Goal: Transaction & Acquisition: Purchase product/service

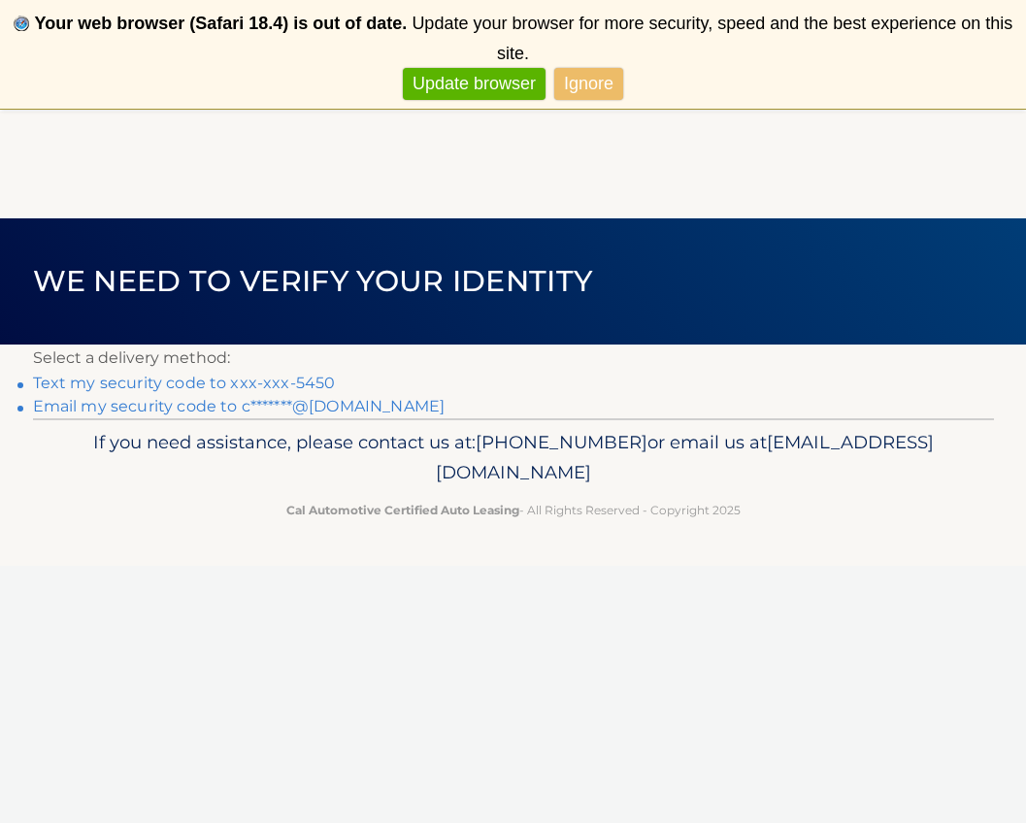
click at [140, 402] on link "Email my security code to c*******@aol.com" at bounding box center [239, 406] width 413 height 18
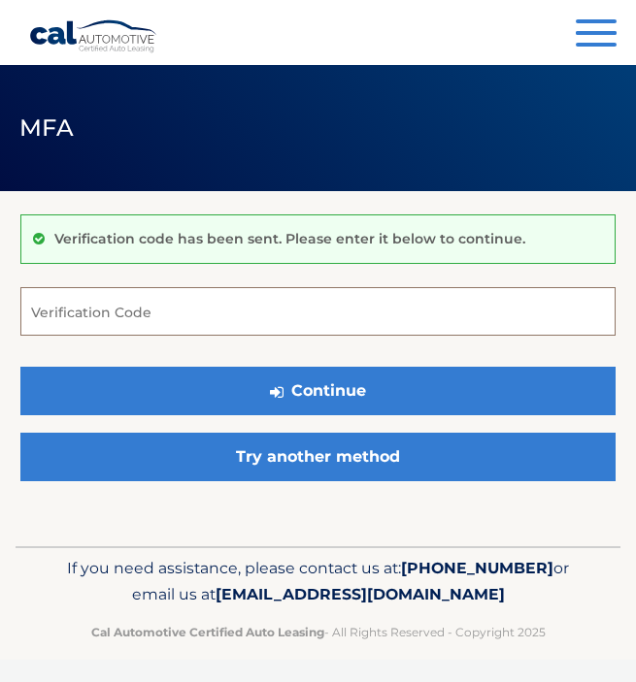
click at [83, 317] on input "Verification Code" at bounding box center [317, 311] width 595 height 49
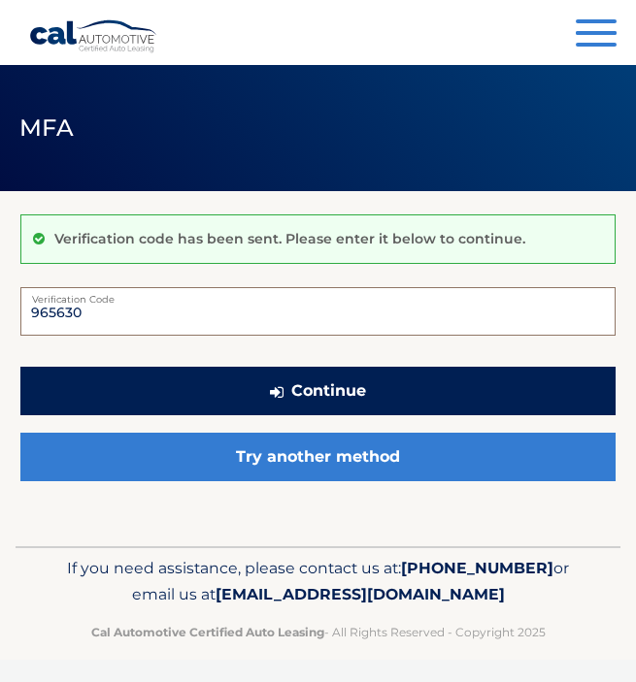
type input "965630"
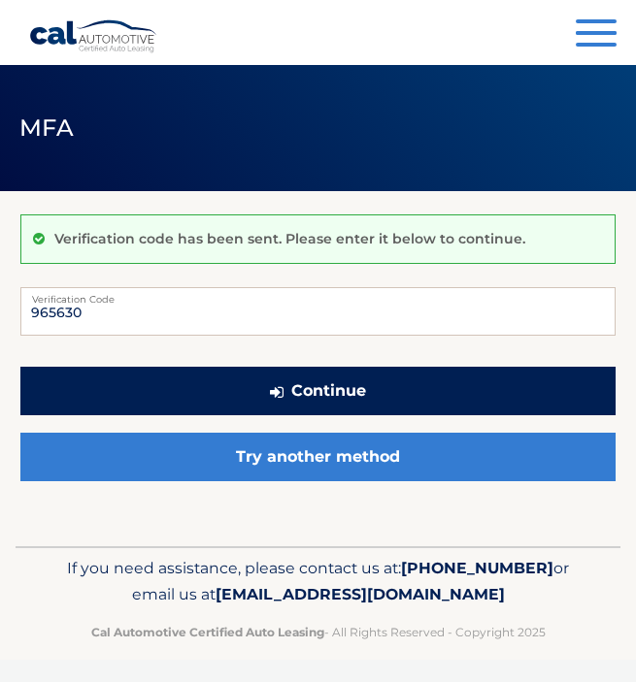
click at [292, 391] on button "Continue" at bounding box center [317, 391] width 595 height 49
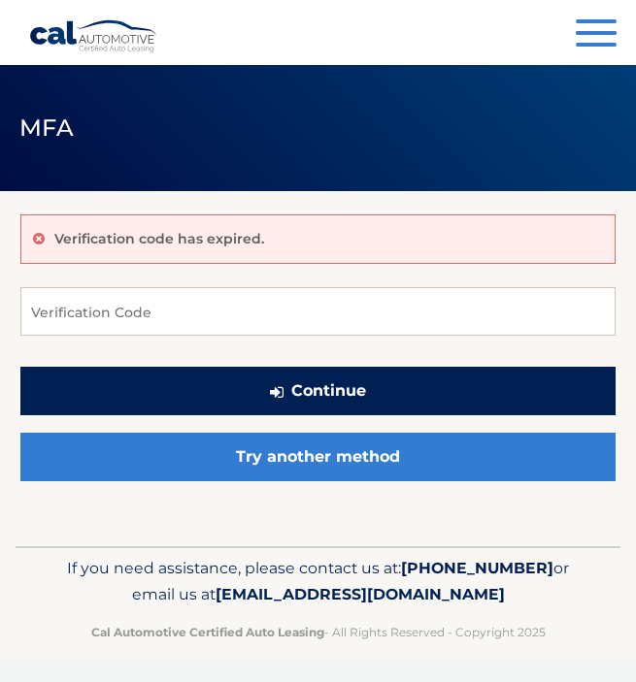
click at [334, 390] on button "Continue" at bounding box center [317, 391] width 595 height 49
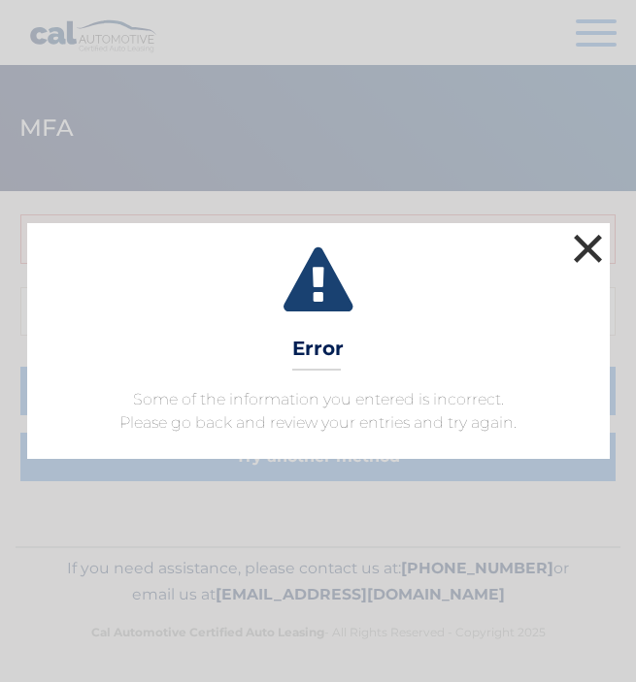
click at [580, 249] on button "×" at bounding box center [588, 248] width 39 height 39
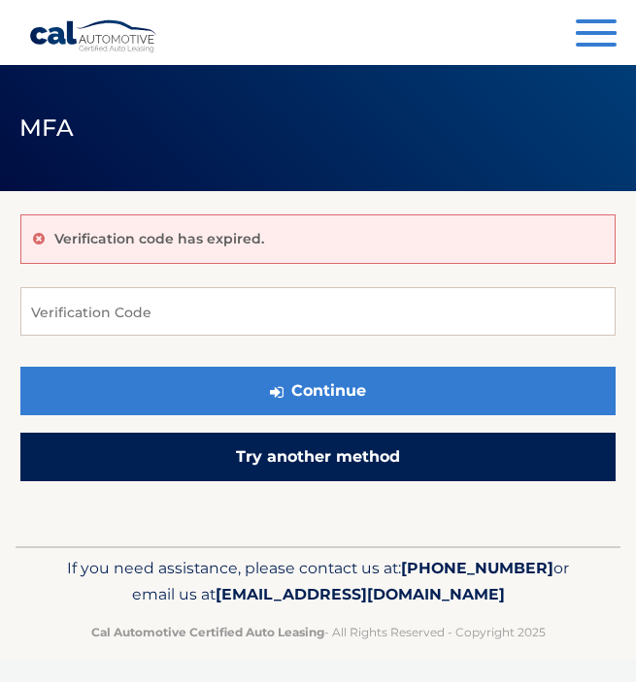
click at [349, 451] on link "Try another method" at bounding box center [317, 457] width 595 height 49
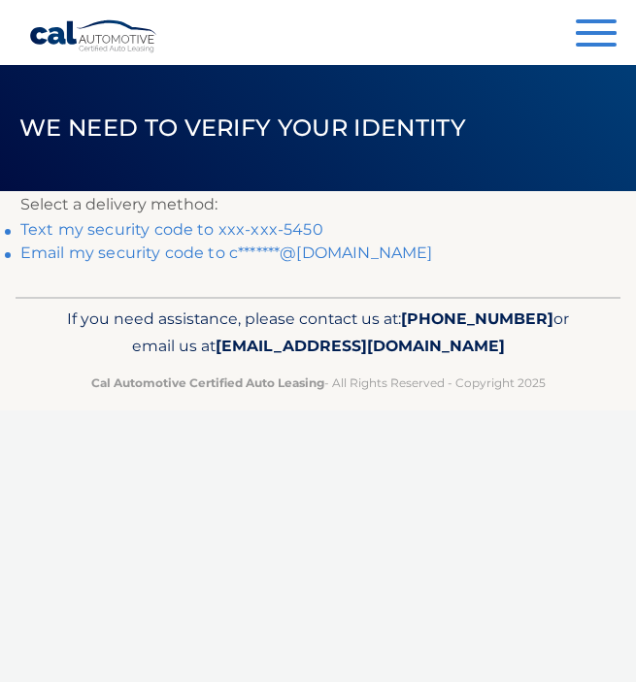
click at [125, 253] on link "Email my security code to c*******@aol.com" at bounding box center [226, 253] width 413 height 18
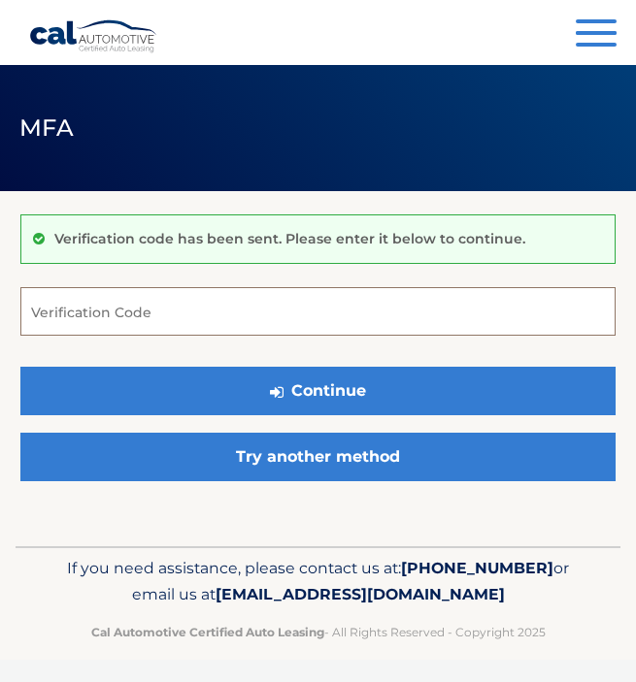
click at [72, 306] on input "Verification Code" at bounding box center [317, 311] width 595 height 49
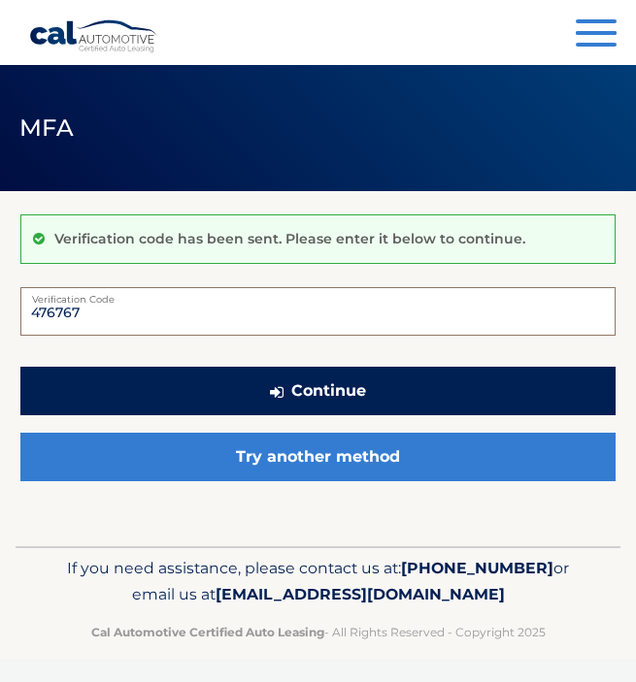
type input "476767"
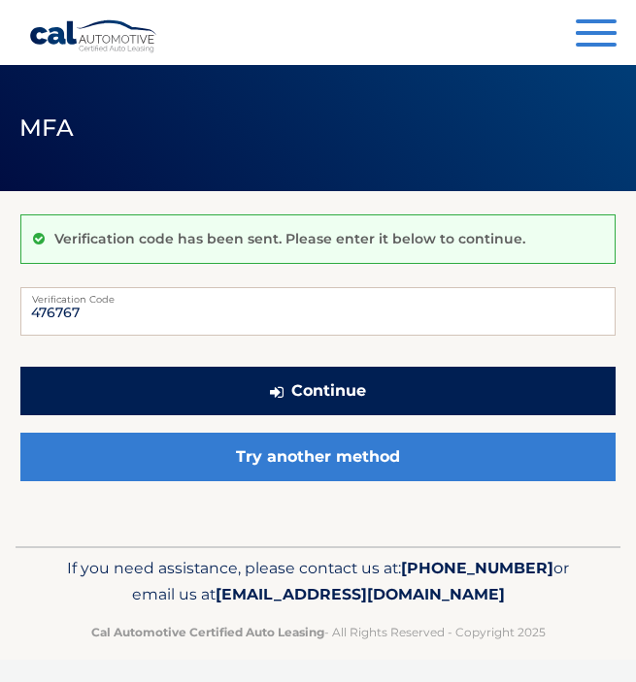
click at [315, 373] on button "Continue" at bounding box center [317, 391] width 595 height 49
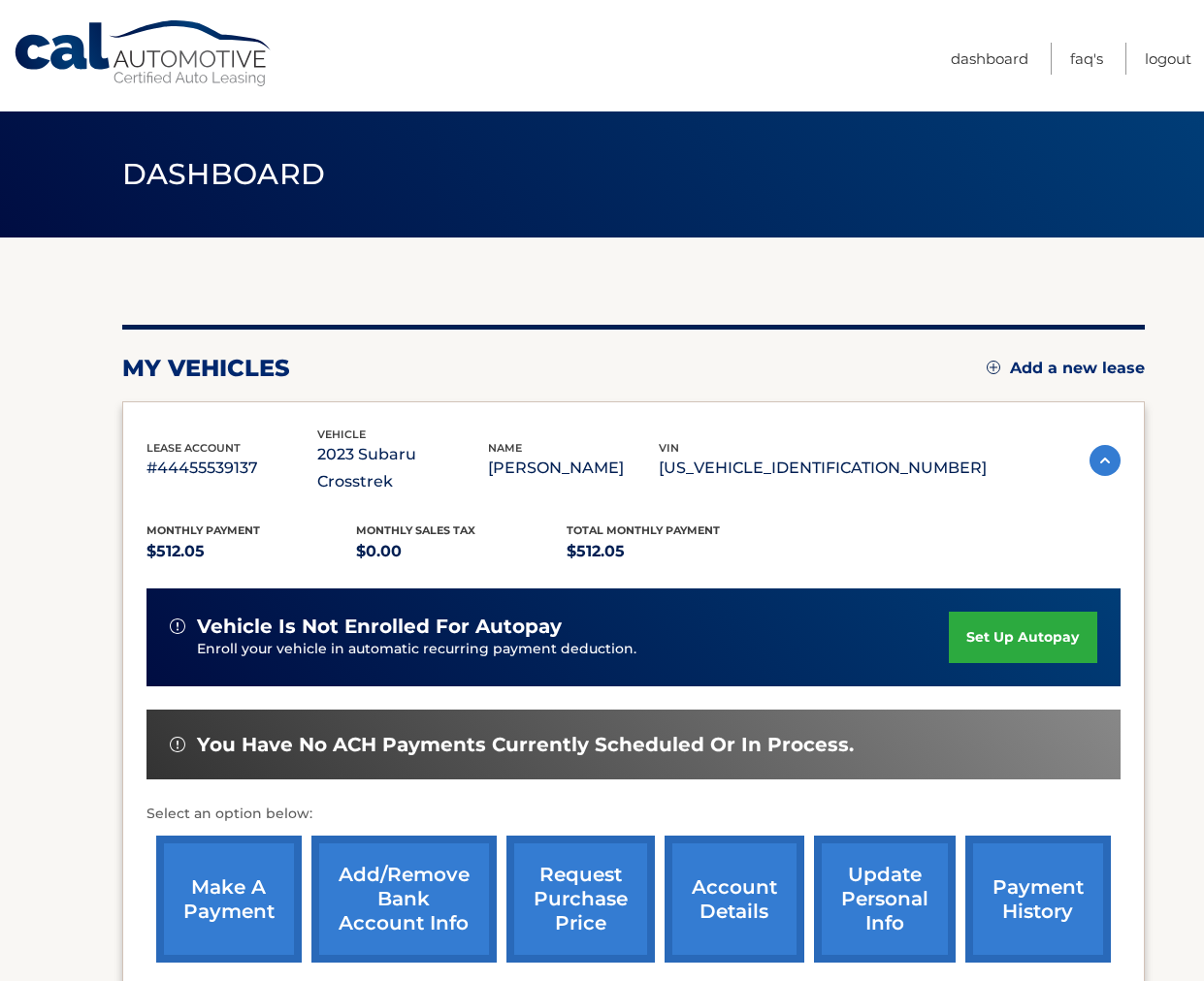
click at [228, 680] on link "make a payment" at bounding box center [229, 899] width 146 height 127
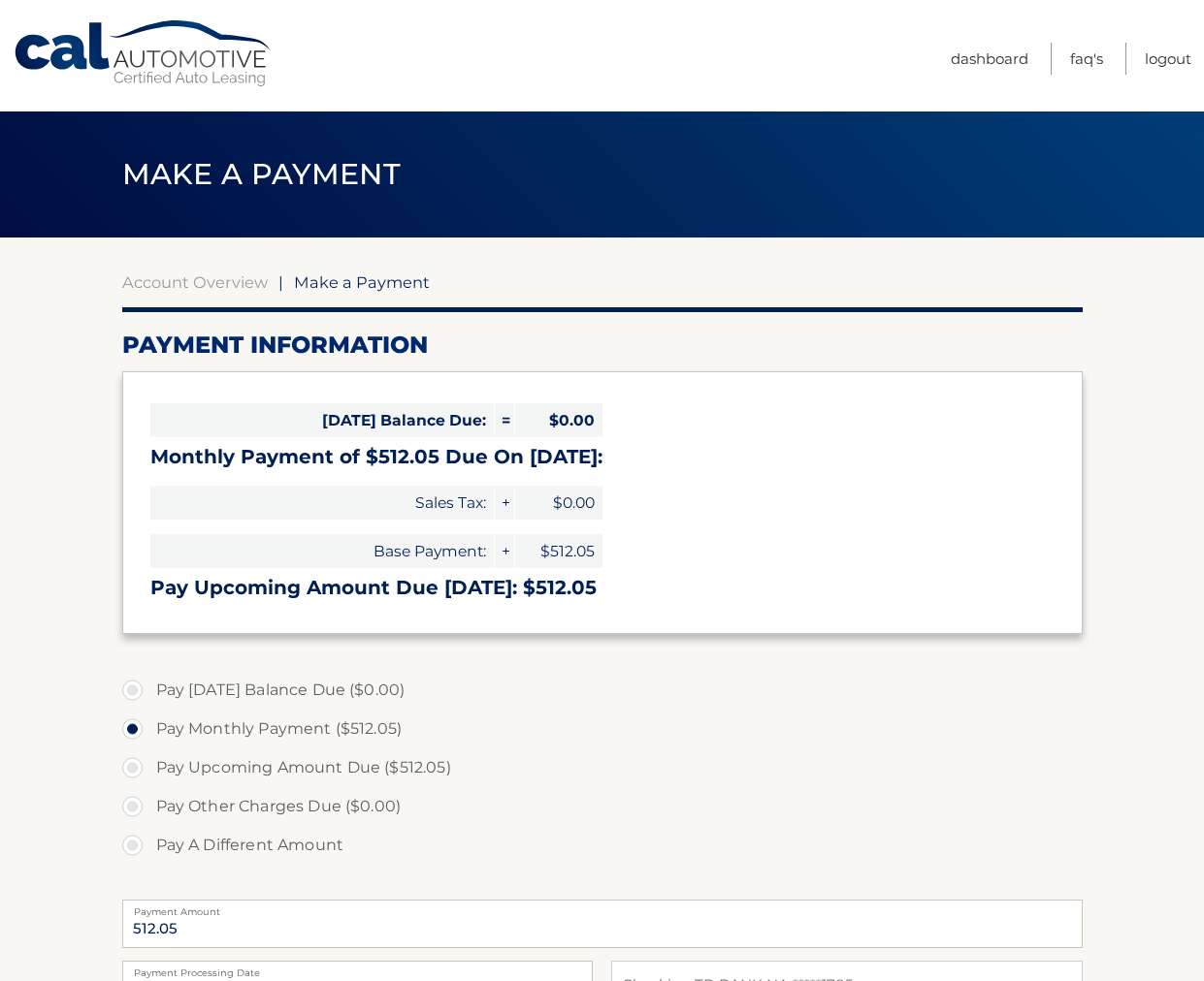
select select "Mzg4ZWM2OTUtZjc0MS00NmNiLWFmMDYtNDIyY2U5MzFlY2Zk"
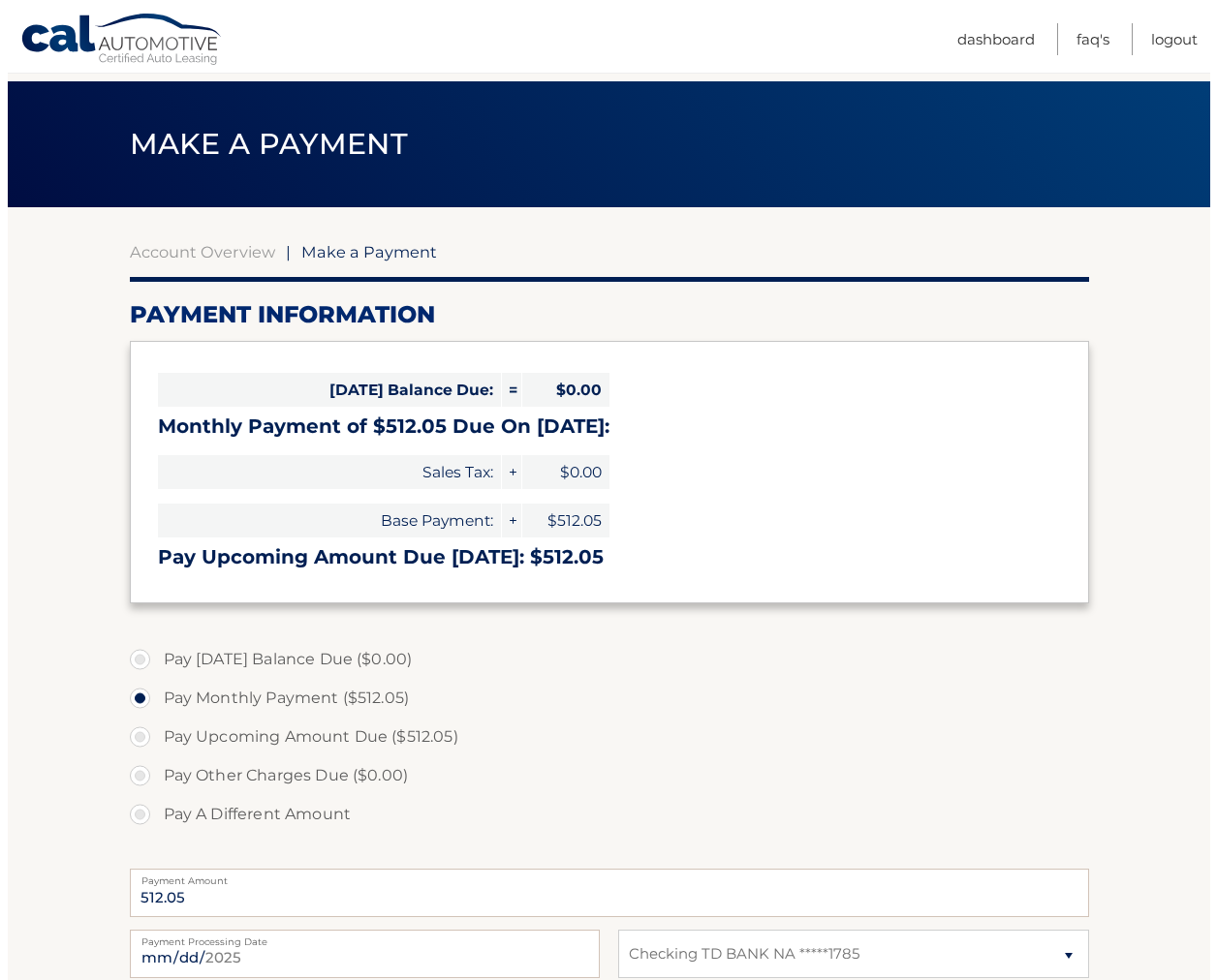
scroll to position [308, 0]
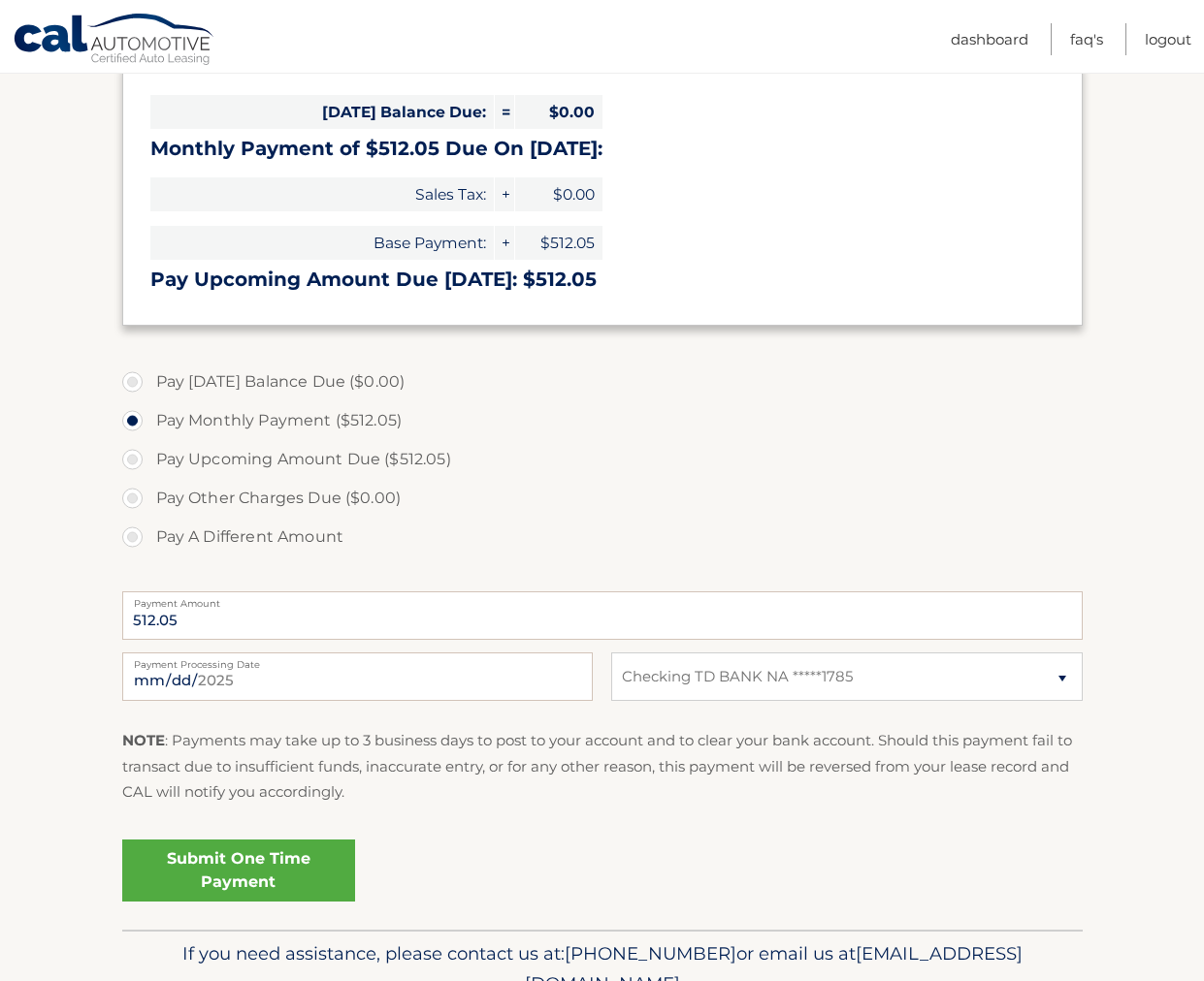
click at [244, 850] on link "Submit One Time Payment" at bounding box center [238, 871] width 233 height 62
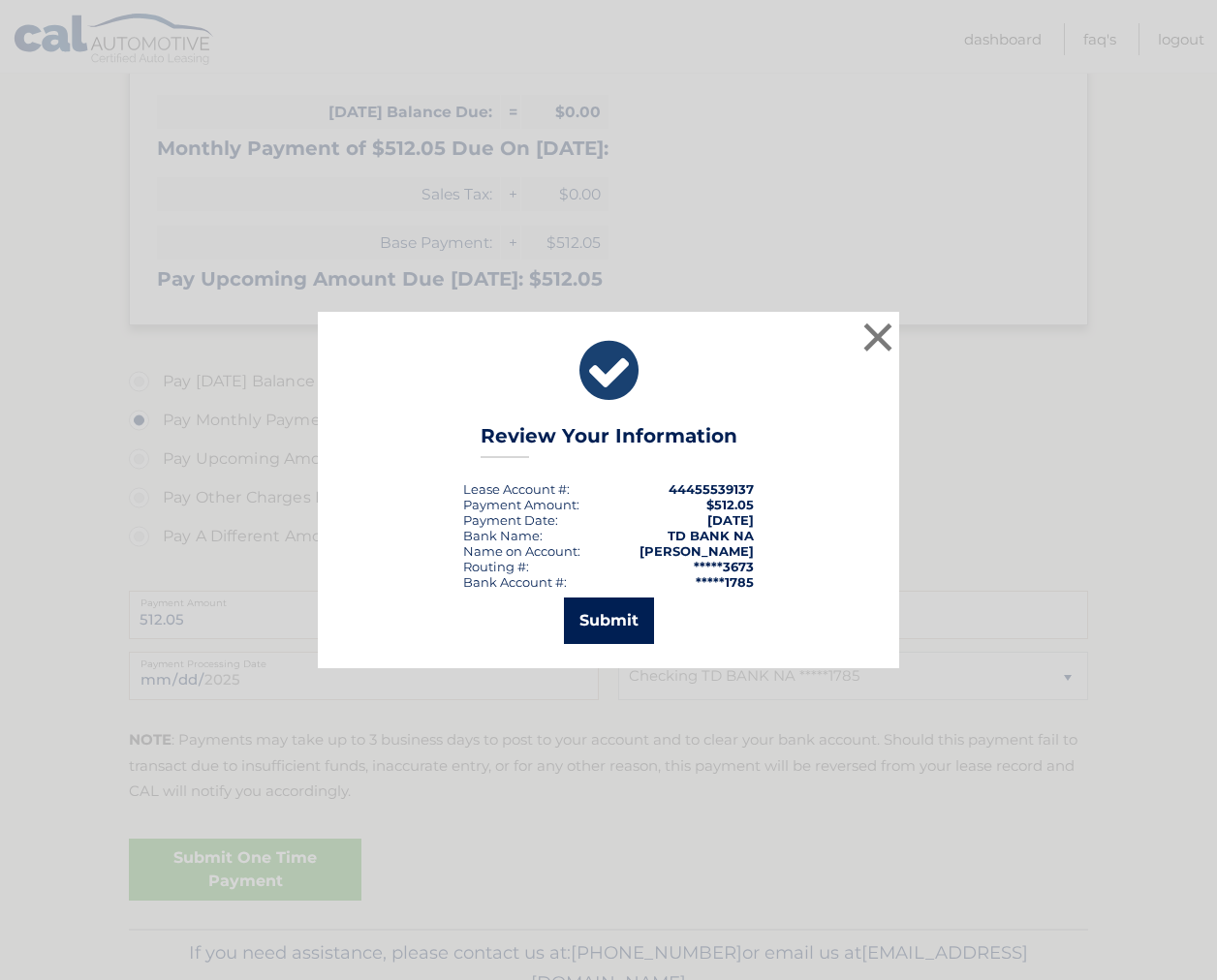
click at [625, 634] on button "Submit" at bounding box center [609, 621] width 90 height 47
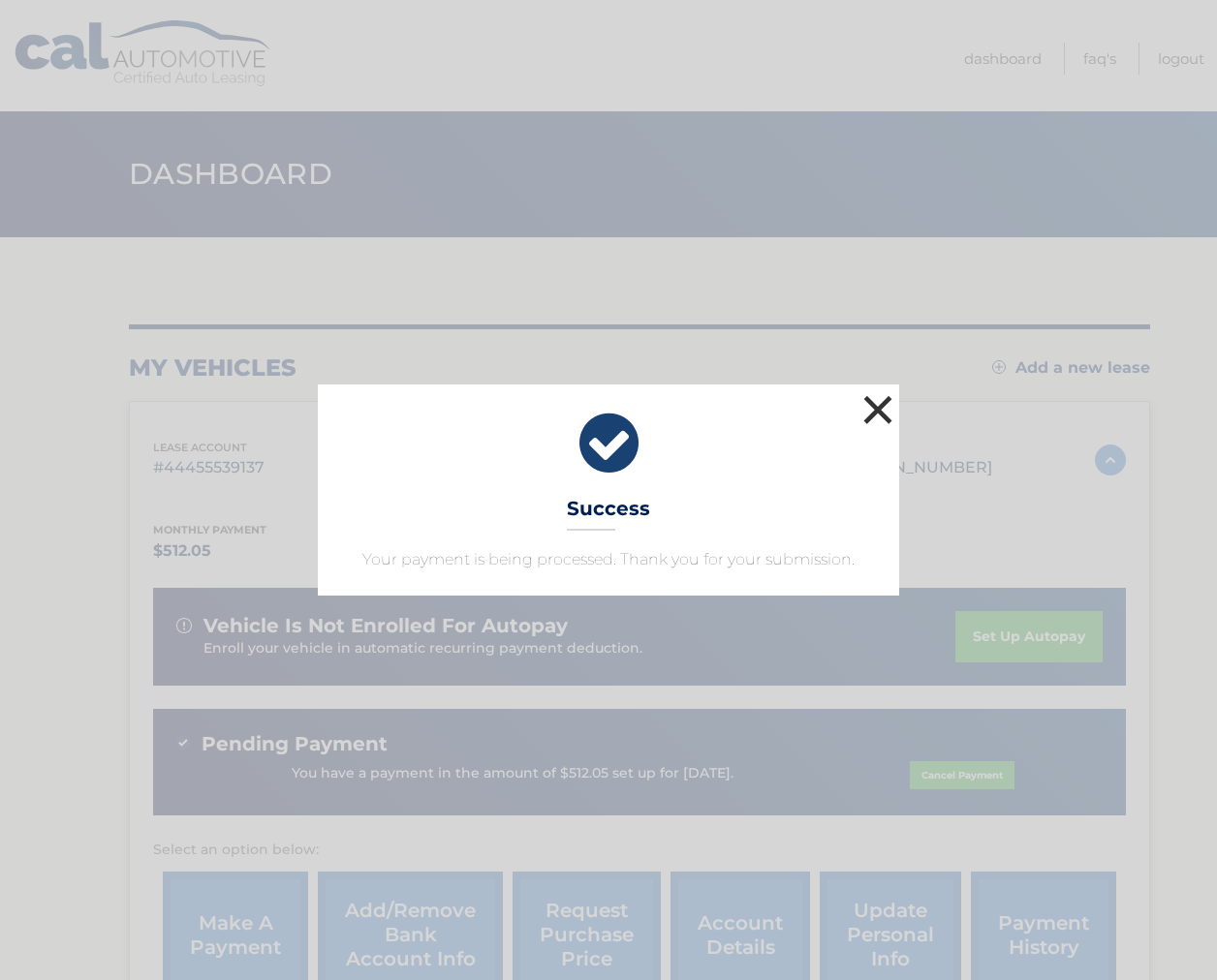
click at [880, 398] on button "×" at bounding box center [878, 409] width 39 height 39
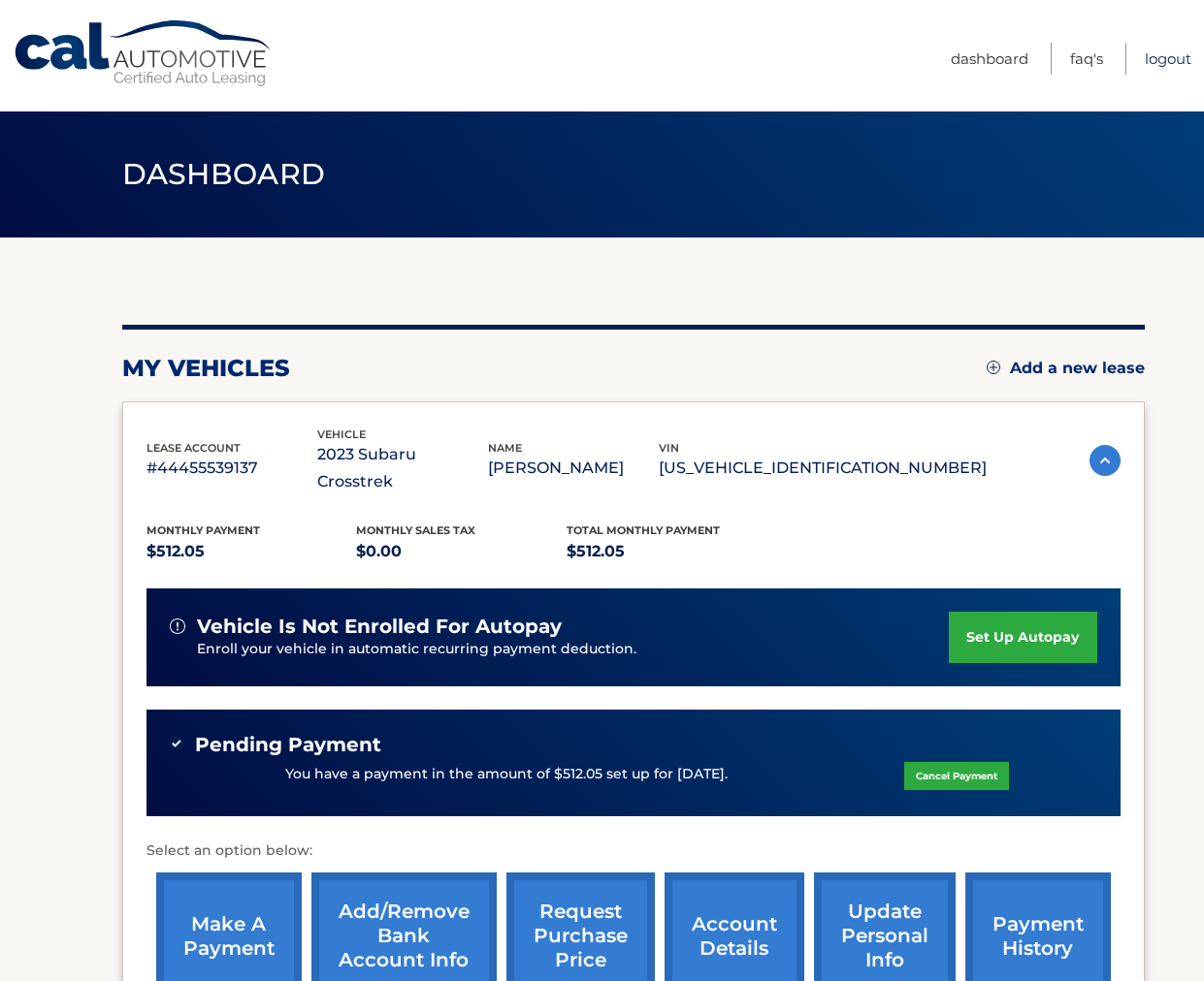
click at [1182, 55] on link "Logout" at bounding box center [1168, 59] width 47 height 32
